Goal: Book appointment/travel/reservation

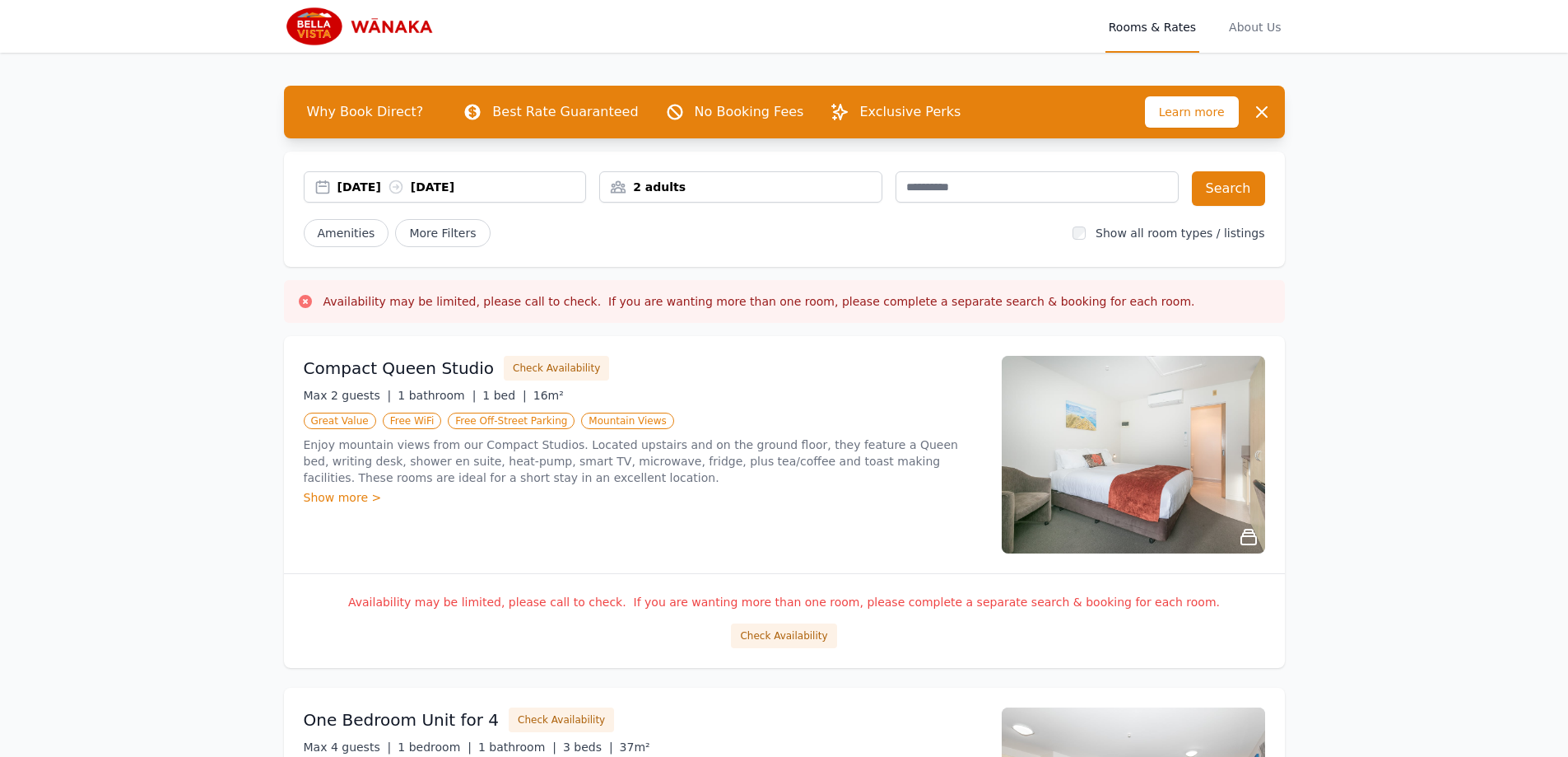
click at [453, 177] on div "[DATE] [DATE]" at bounding box center [444, 186] width 283 height 31
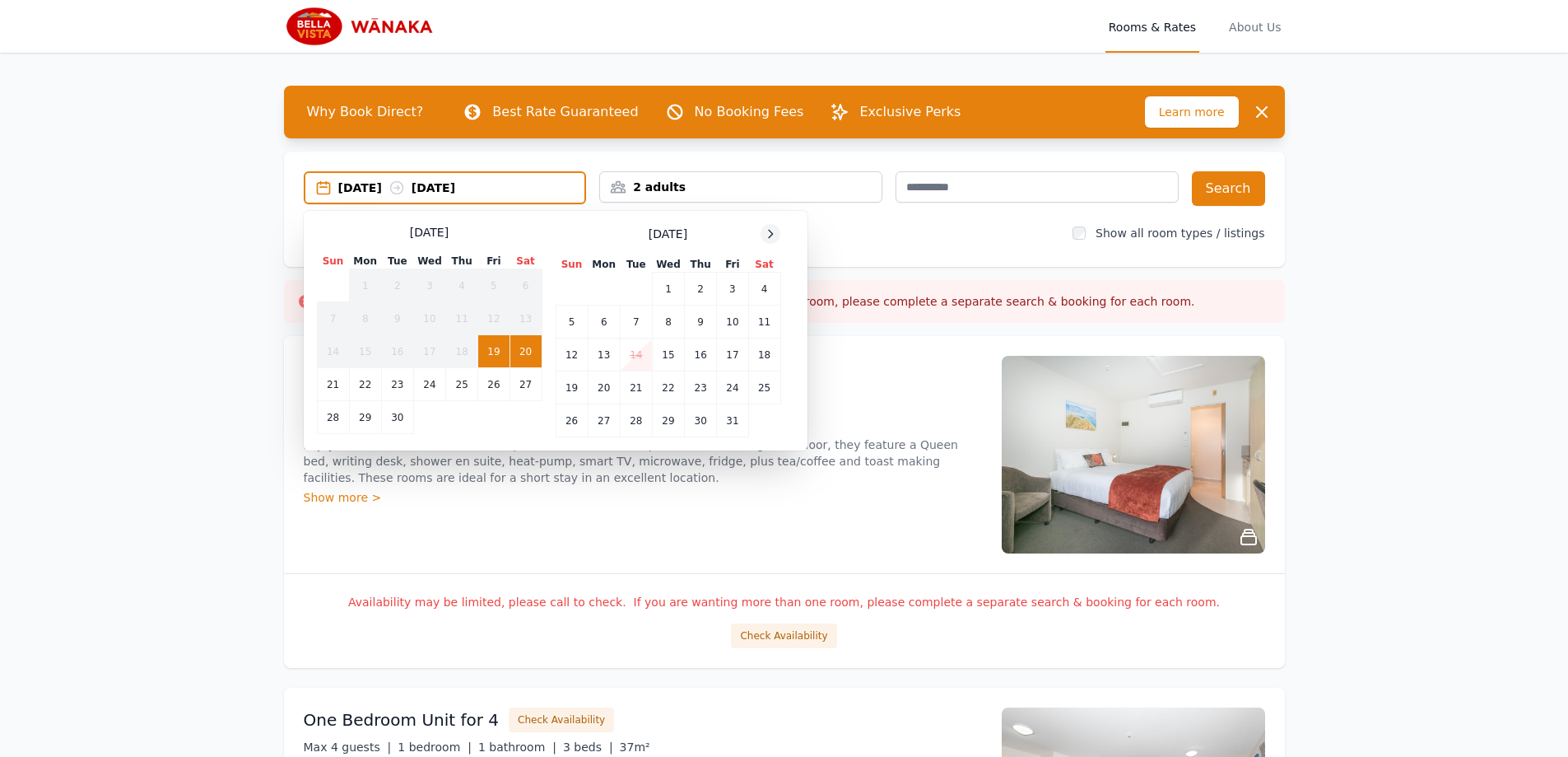
click at [769, 241] on div at bounding box center [770, 234] width 19 height 19
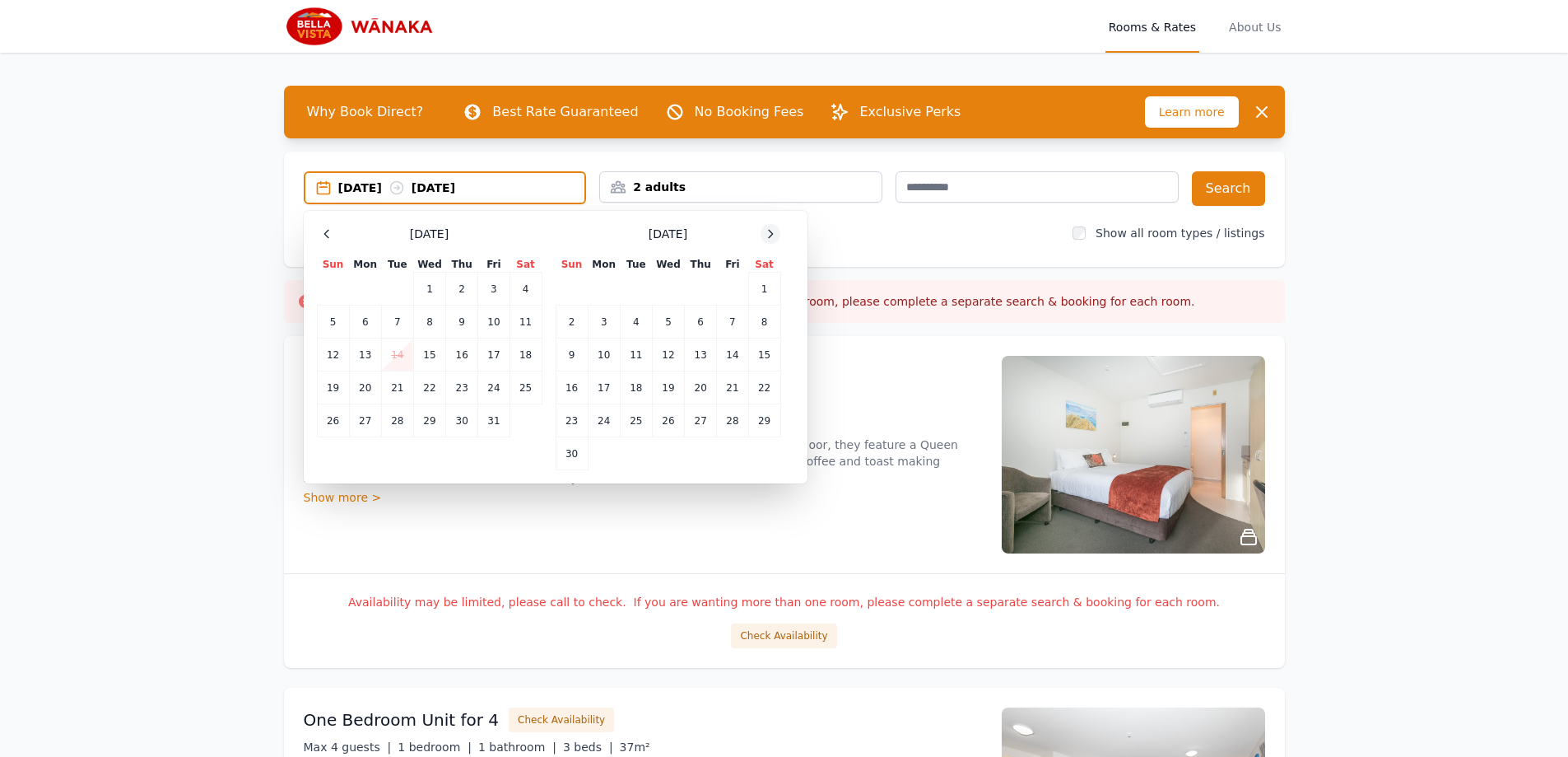
click at [769, 241] on div at bounding box center [770, 234] width 19 height 19
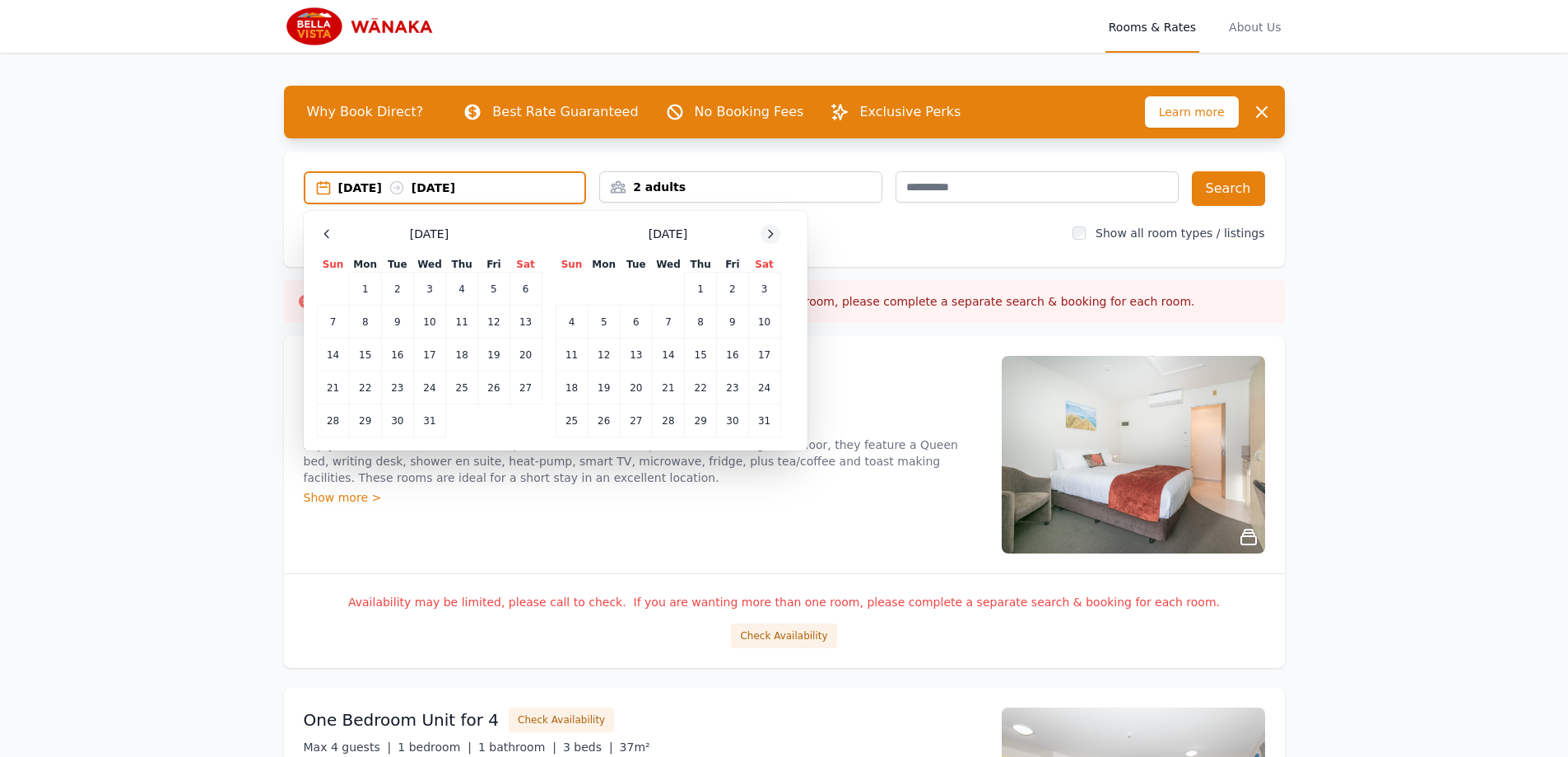
click at [769, 241] on div at bounding box center [770, 234] width 19 height 19
click at [701, 347] on td "19" at bounding box center [701, 355] width 32 height 33
click at [763, 354] on td "21" at bounding box center [764, 355] width 32 height 33
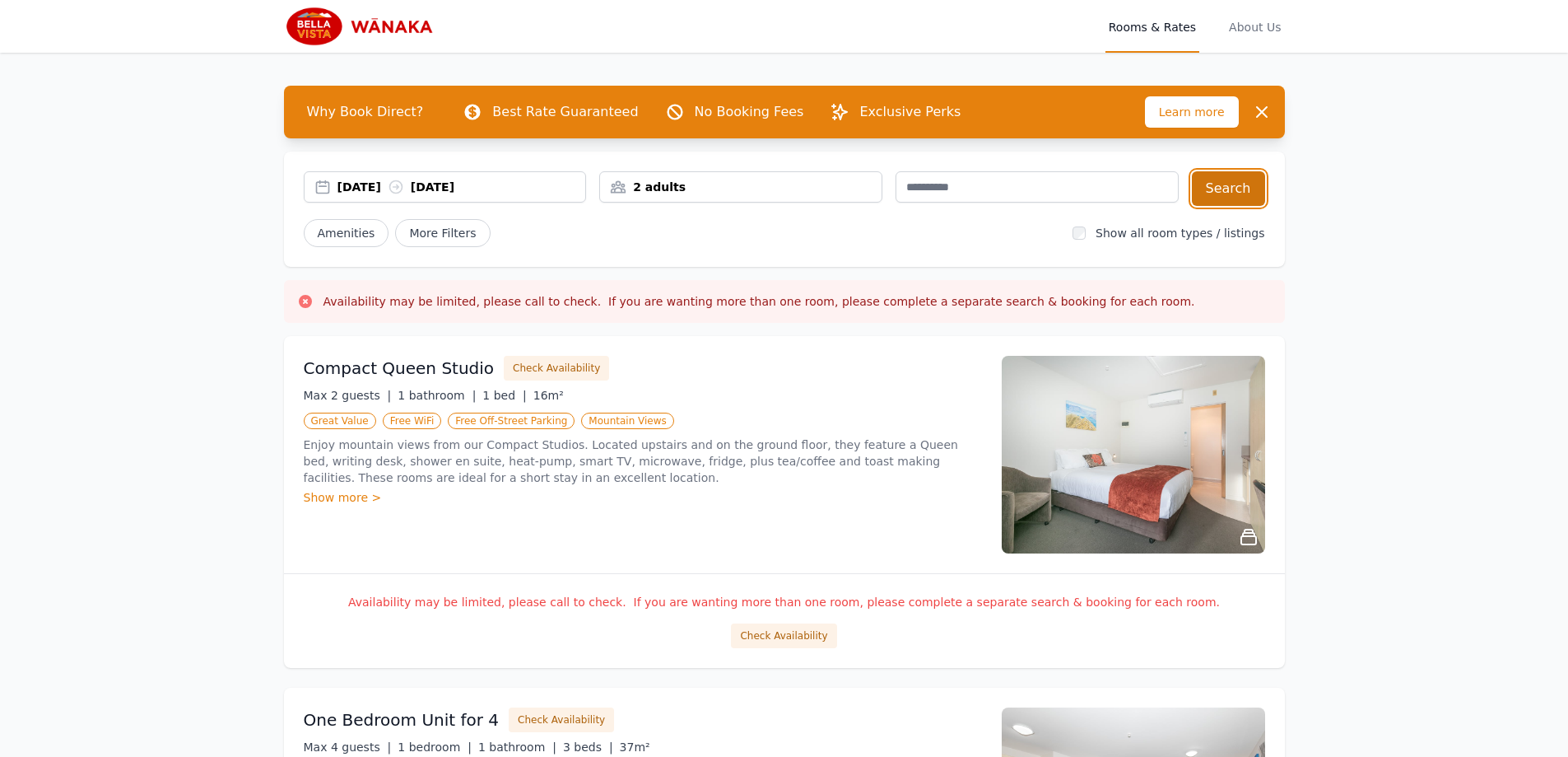
click at [1204, 192] on button "Search" at bounding box center [1228, 188] width 73 height 34
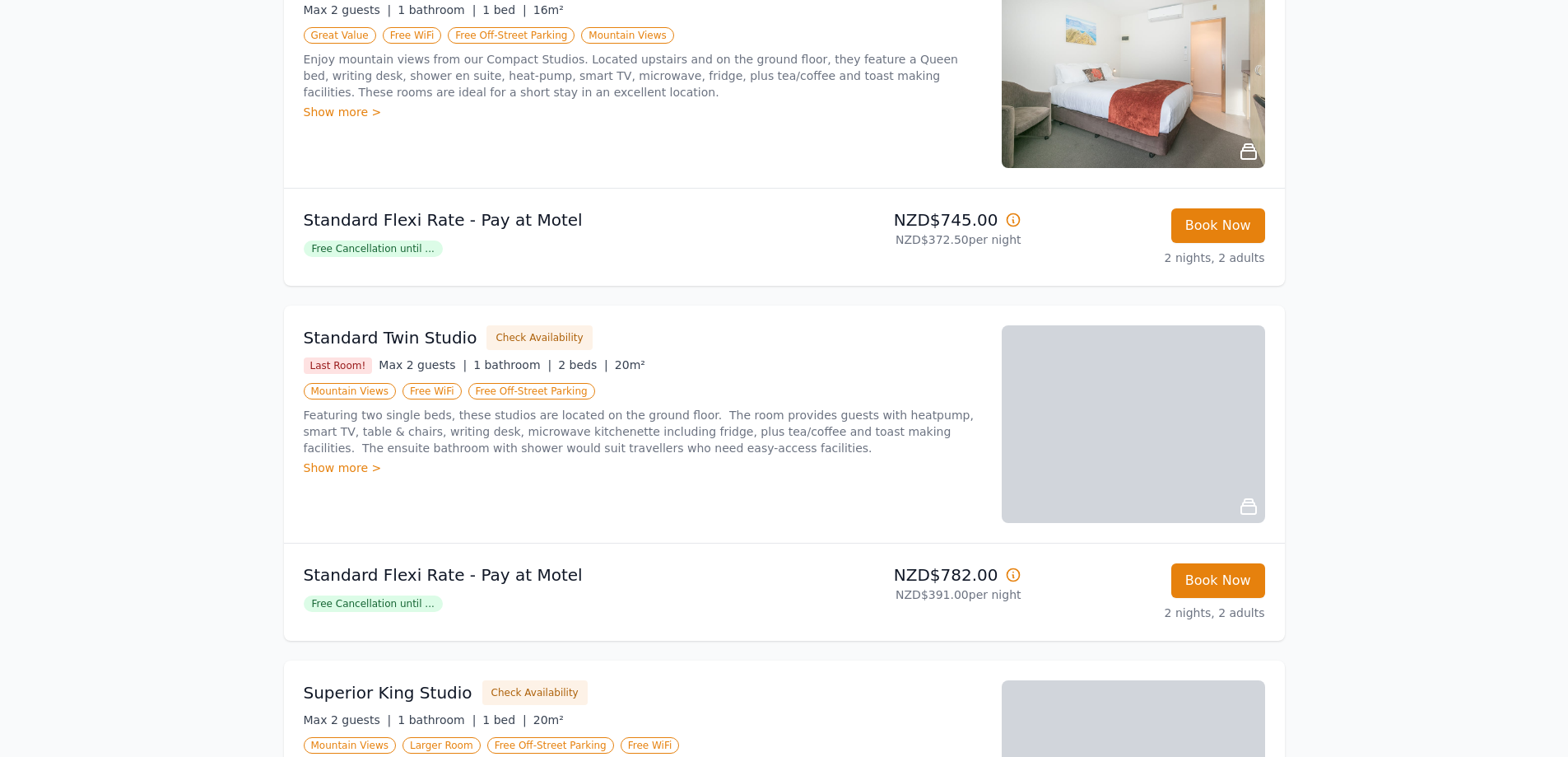
scroll to position [82, 0]
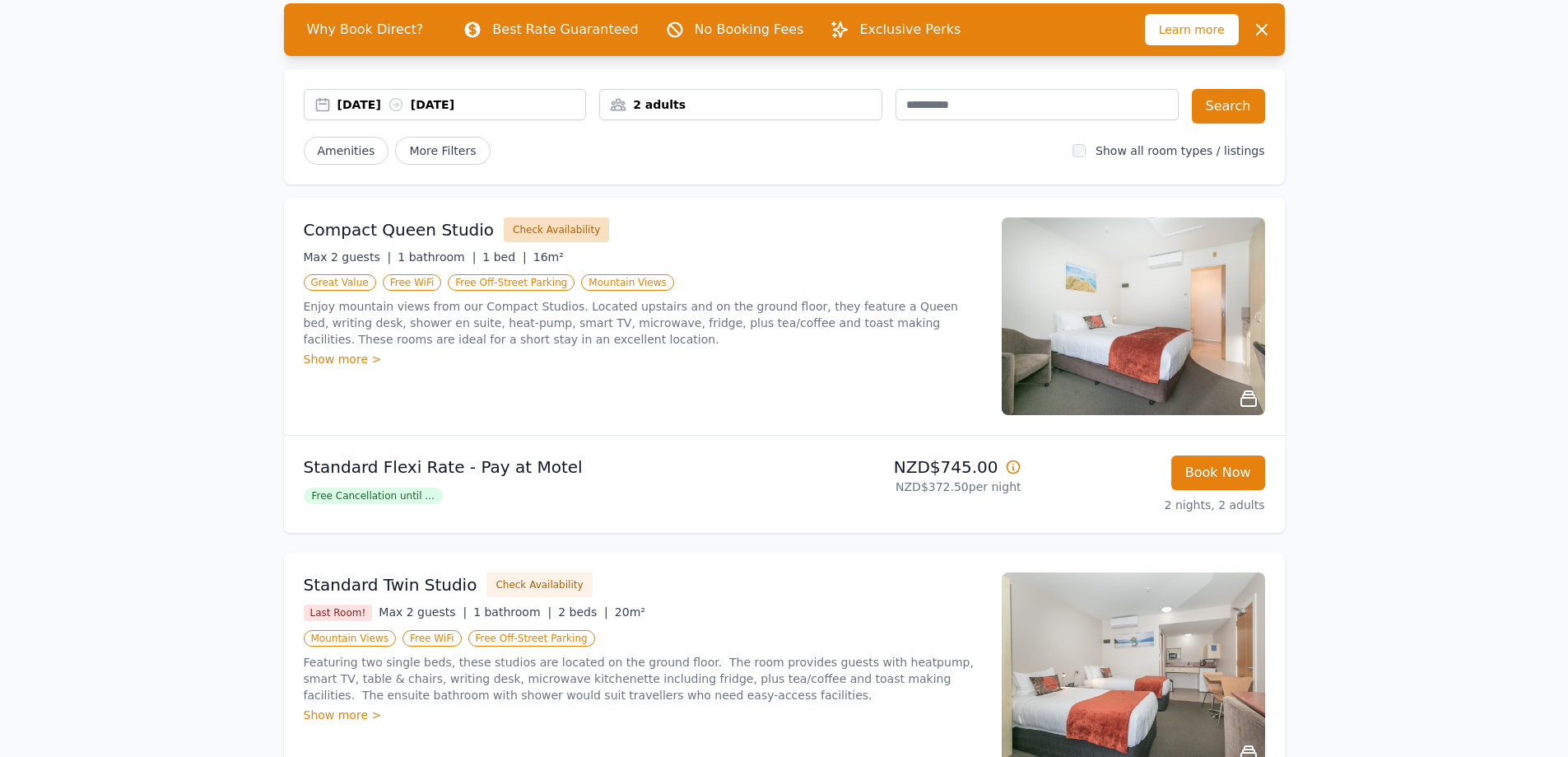
click at [556, 226] on button "Check Availability" at bounding box center [556, 229] width 105 height 25
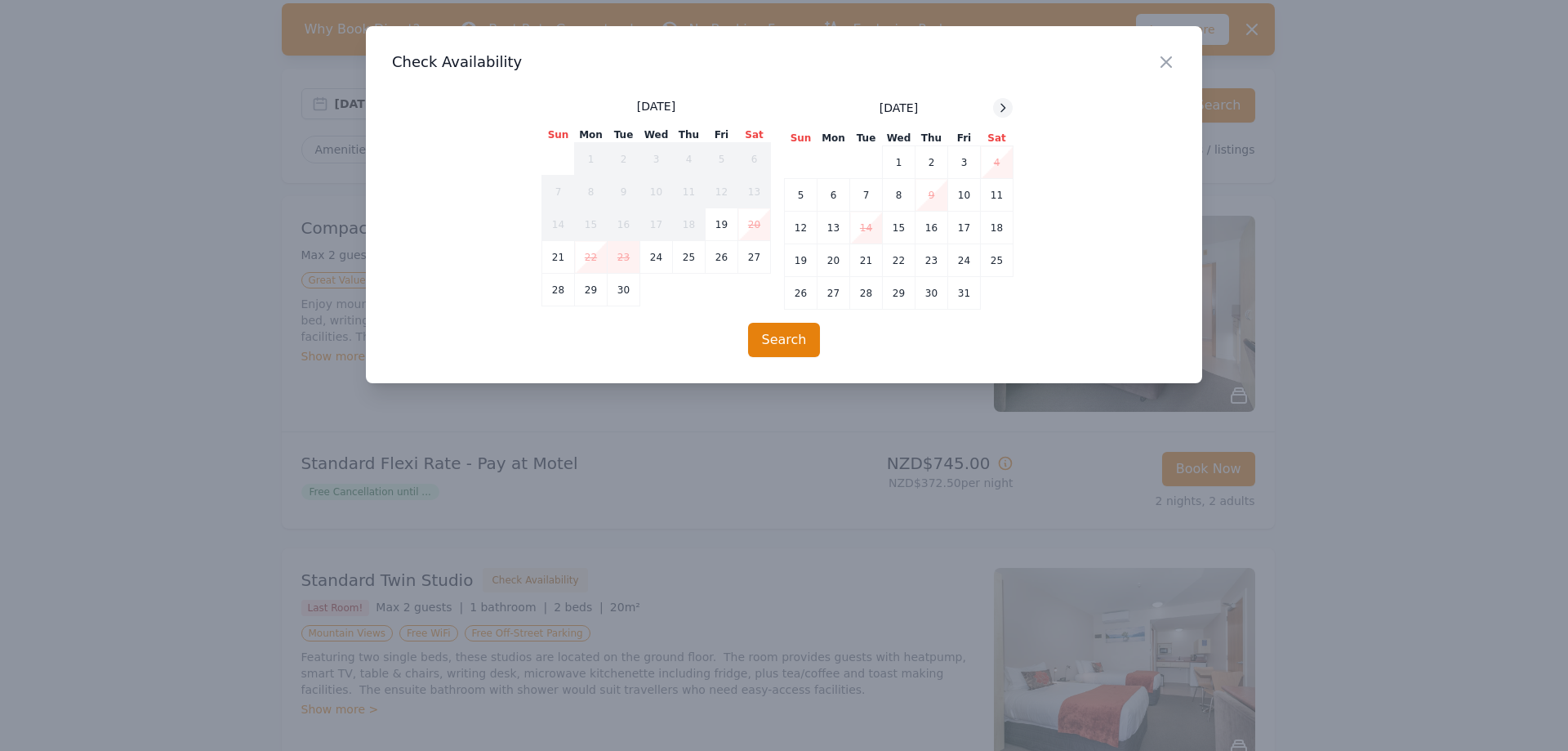
click at [1002, 110] on icon at bounding box center [1003, 108] width 13 height 13
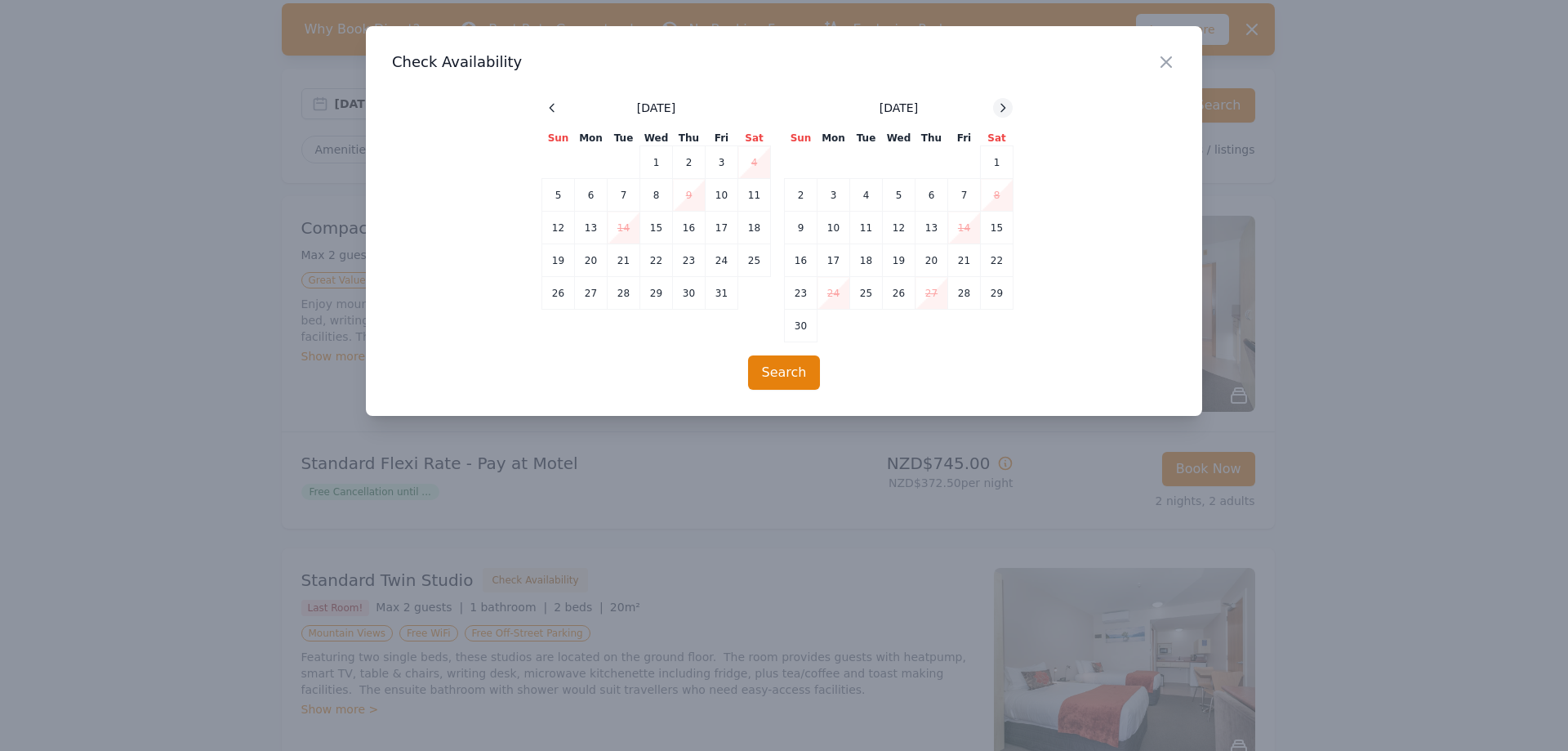
click at [1002, 110] on icon at bounding box center [1003, 108] width 13 height 13
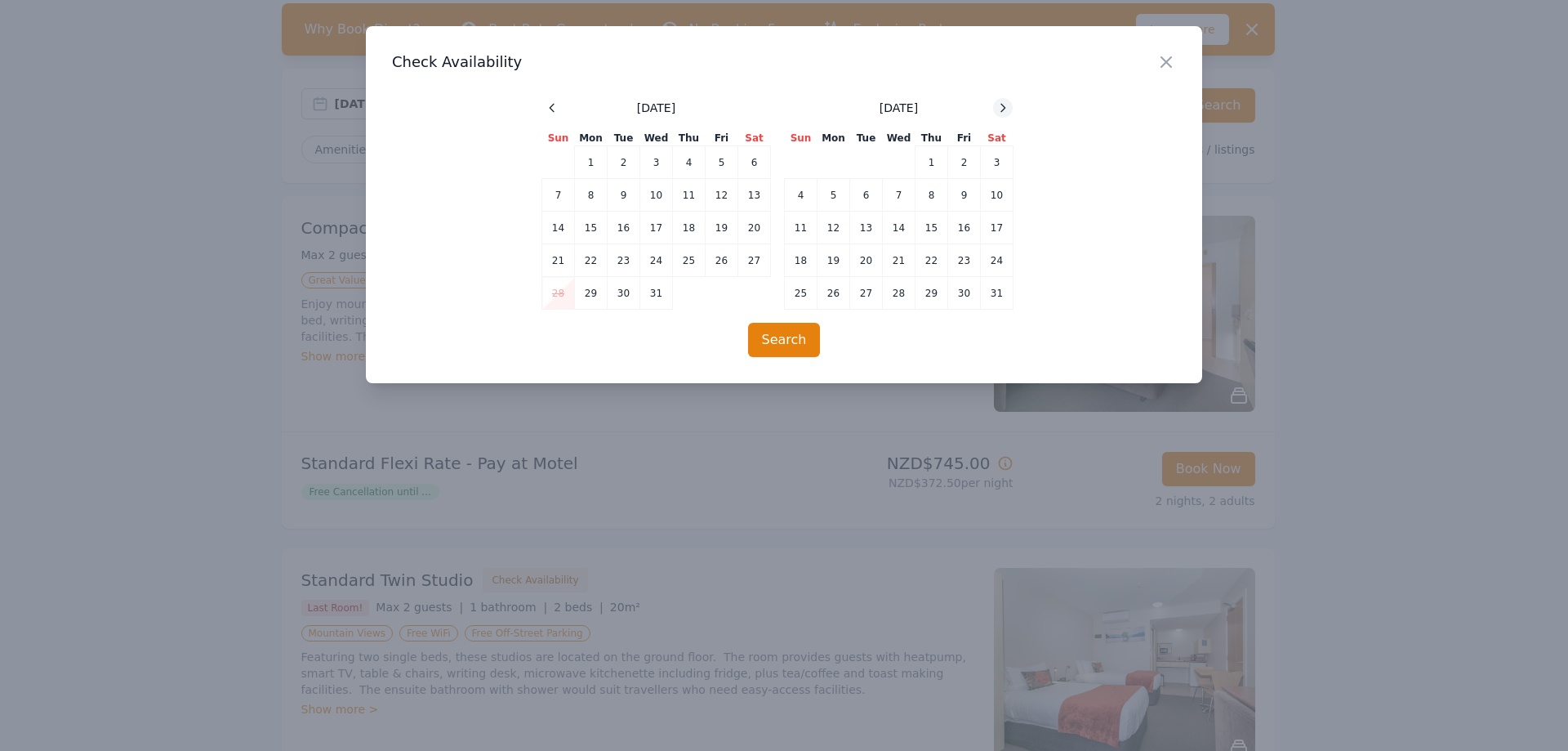
click at [1002, 110] on icon at bounding box center [1003, 108] width 13 height 13
click at [1178, 66] on div "Close" at bounding box center [1180, 52] width 46 height 52
click at [1169, 69] on icon "button" at bounding box center [1166, 62] width 19 height 19
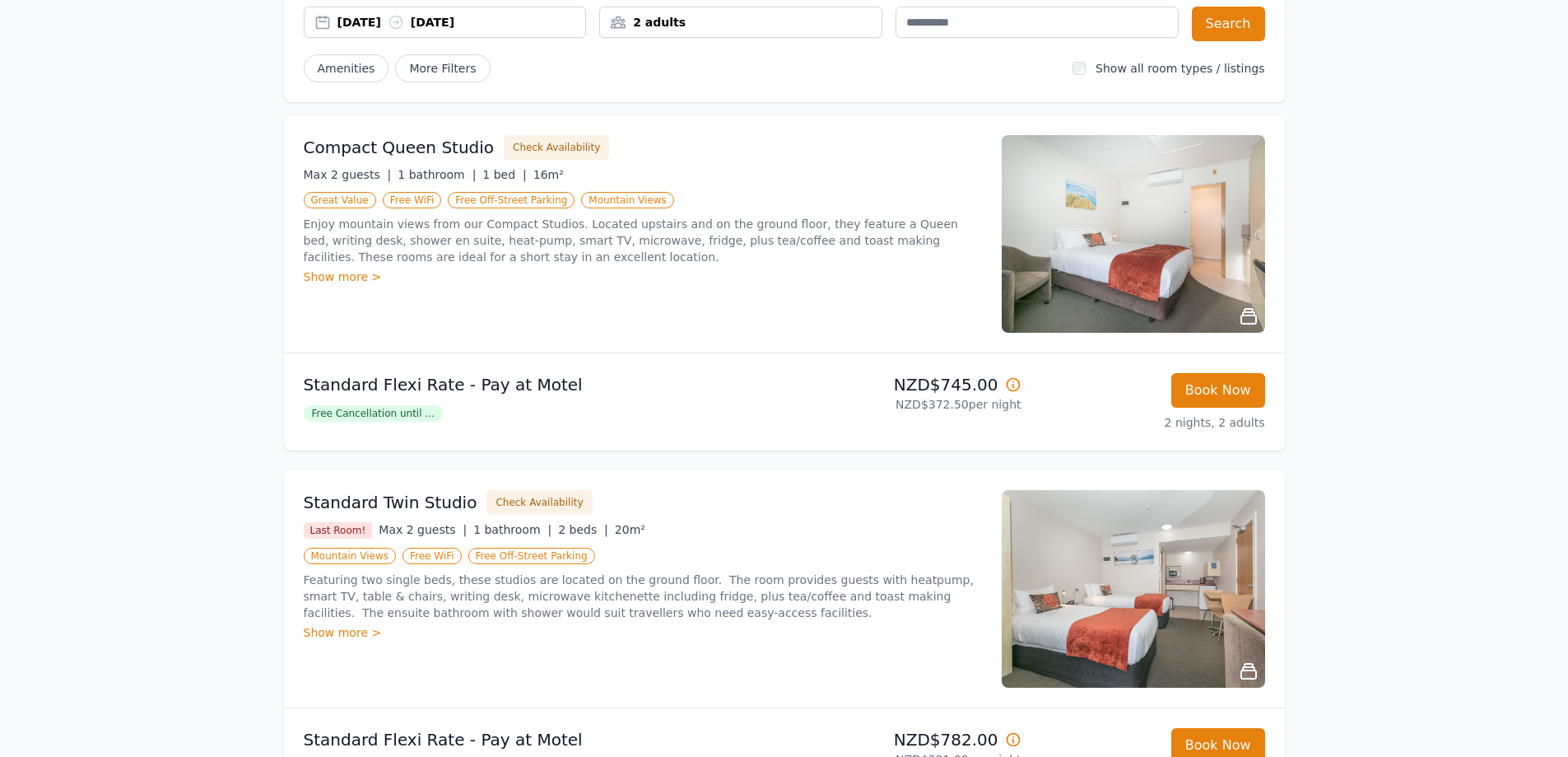
scroll to position [329, 0]
